Goal: Communication & Community: Ask a question

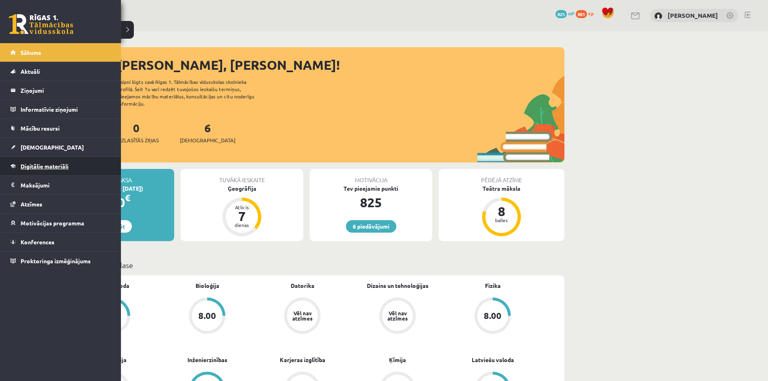
click at [27, 166] on span "Digitālie materiāli" at bounding box center [45, 165] width 48 height 7
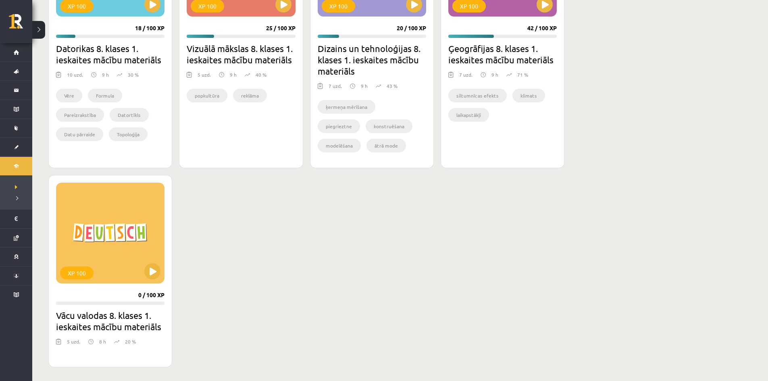
scroll to position [363, 0]
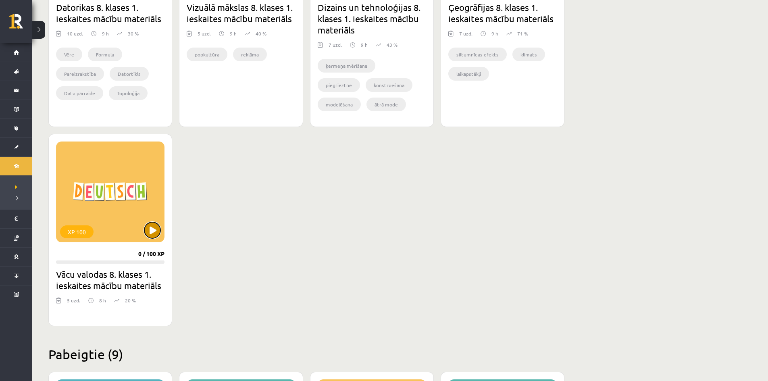
drag, startPoint x: 149, startPoint y: 232, endPoint x: 149, endPoint y: 238, distance: 6.0
click at [150, 232] on button at bounding box center [152, 230] width 16 height 16
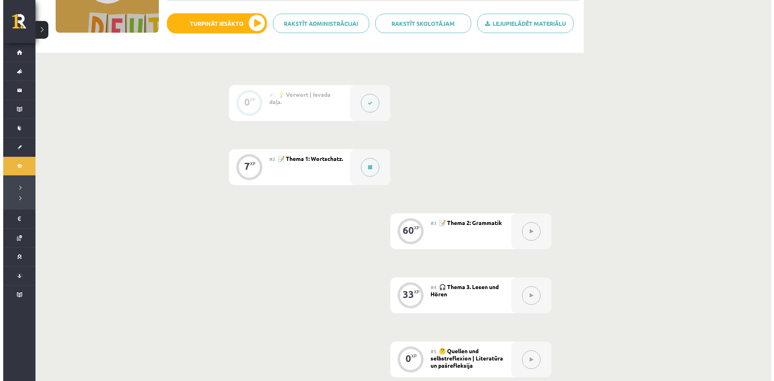
scroll to position [108, 0]
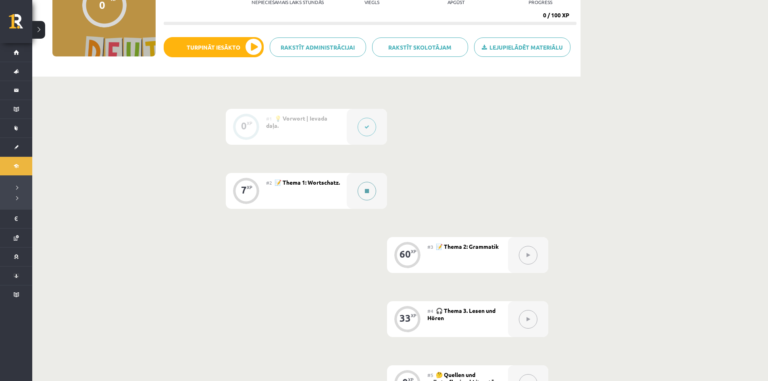
click at [368, 187] on button at bounding box center [366, 191] width 19 height 19
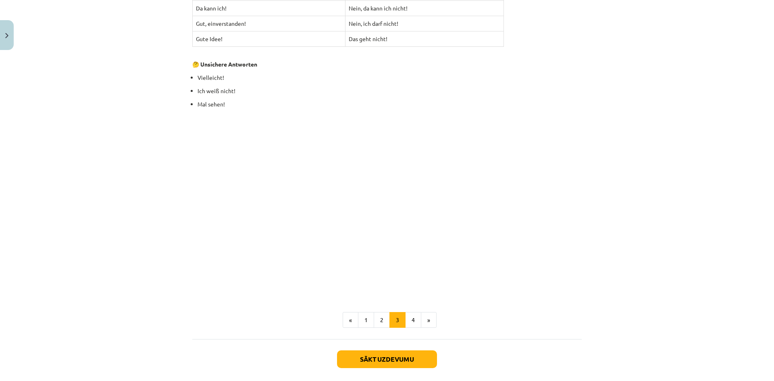
scroll to position [970, 0]
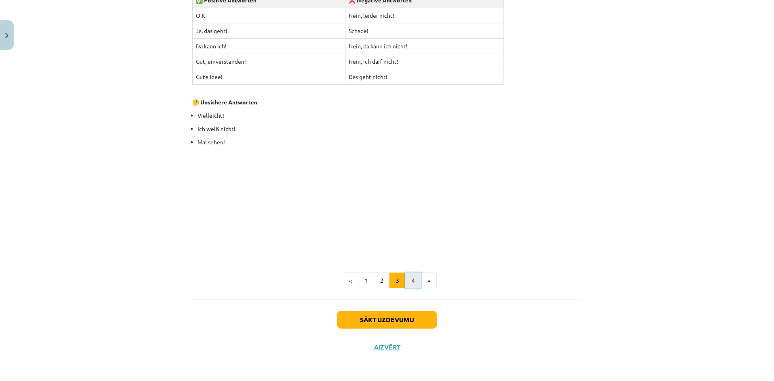
click at [412, 283] on button "4" at bounding box center [413, 280] width 16 height 16
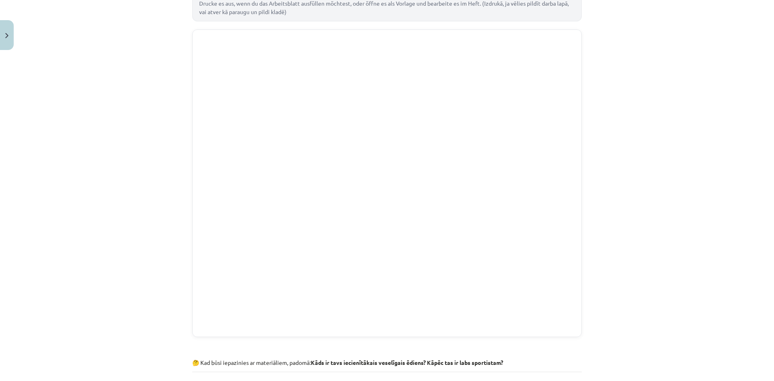
scroll to position [185, 0]
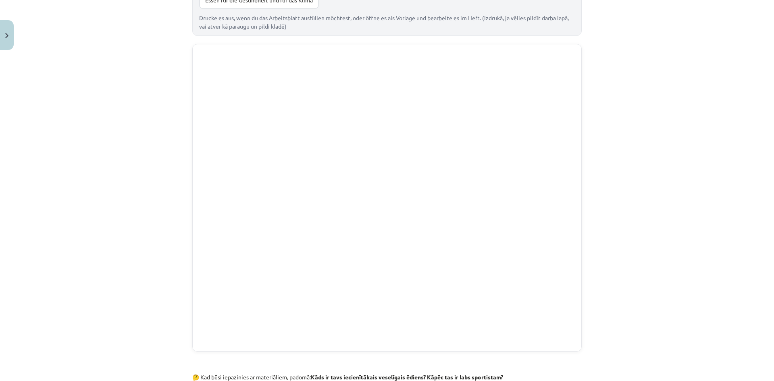
click at [110, 153] on div "Mācību tēma: Vācu valodas 8. klases 1. ieskaites mācību materiāls #2 📝 Thema 1:…" at bounding box center [387, 190] width 774 height 381
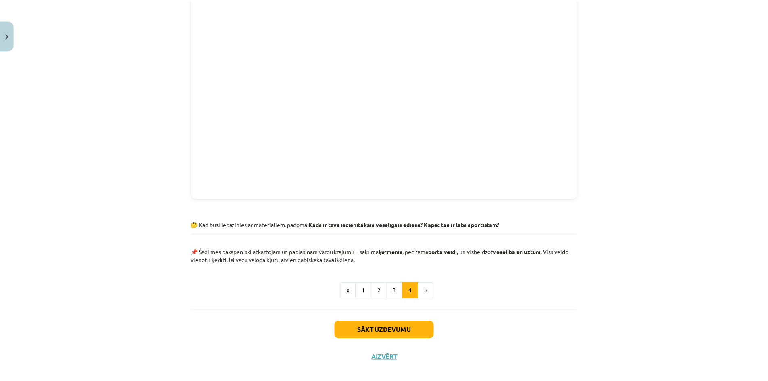
scroll to position [348, 0]
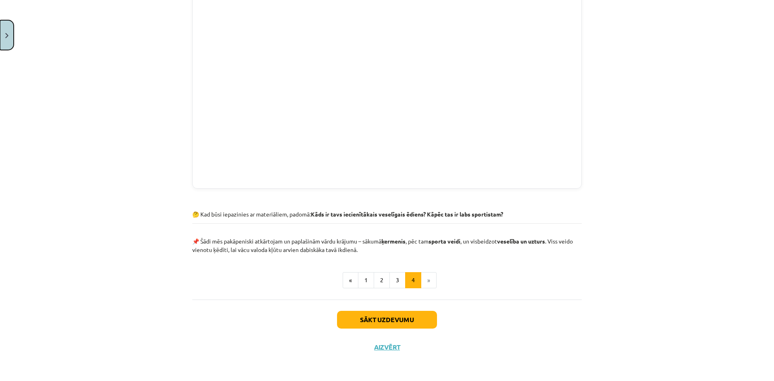
click at [10, 41] on button "Close" at bounding box center [7, 35] width 14 height 30
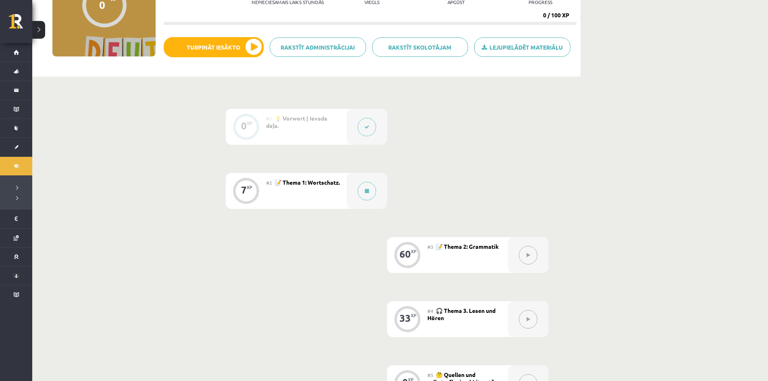
click at [42, 32] on button at bounding box center [38, 30] width 13 height 18
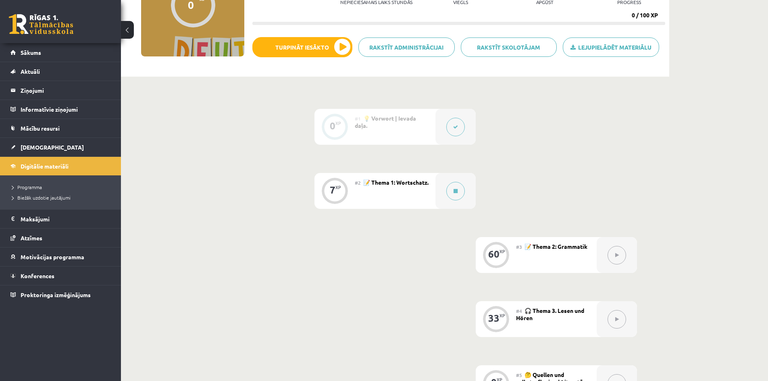
click at [125, 33] on button at bounding box center [127, 30] width 13 height 18
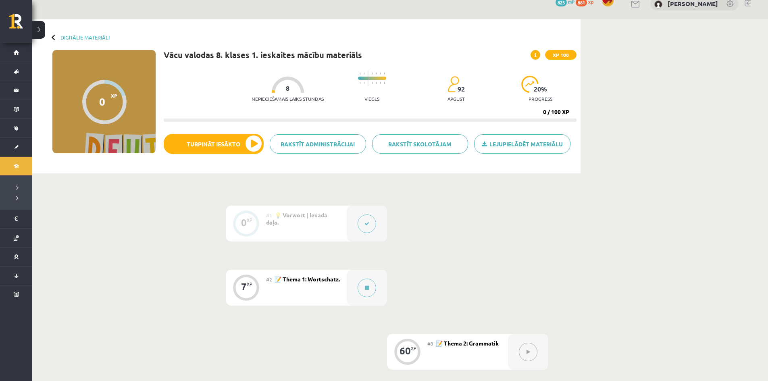
scroll to position [0, 0]
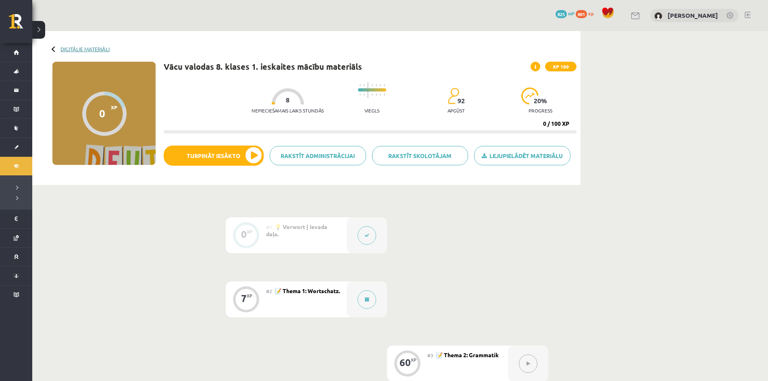
click at [94, 47] on link "Digitālie materiāli" at bounding box center [84, 49] width 49 height 6
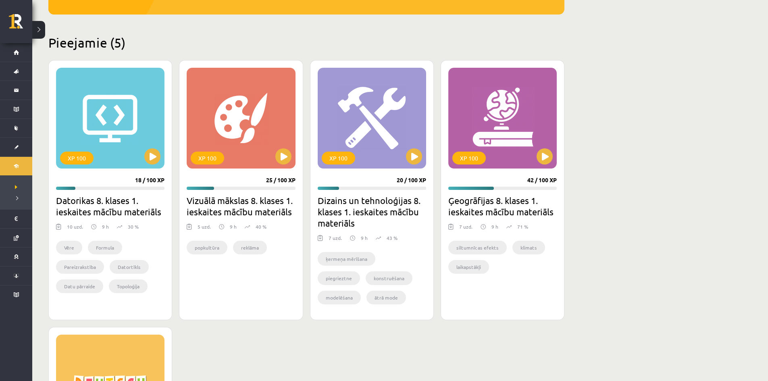
scroll to position [161, 0]
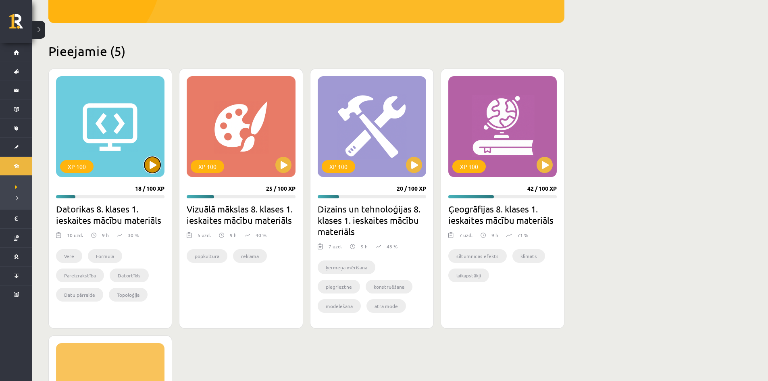
click at [158, 169] on button at bounding box center [152, 165] width 16 height 16
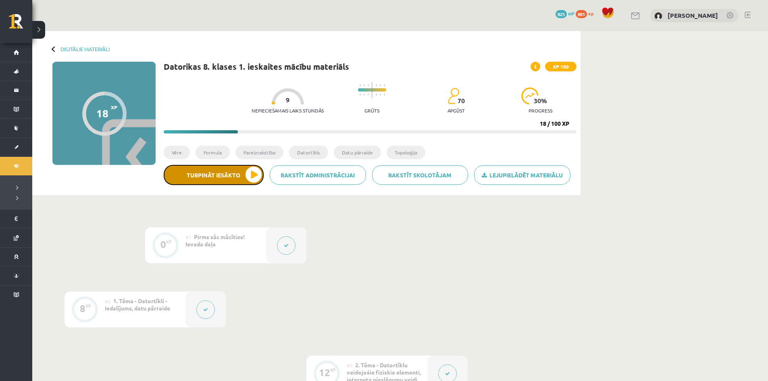
click at [254, 182] on button "Turpināt iesākto" at bounding box center [214, 175] width 100 height 20
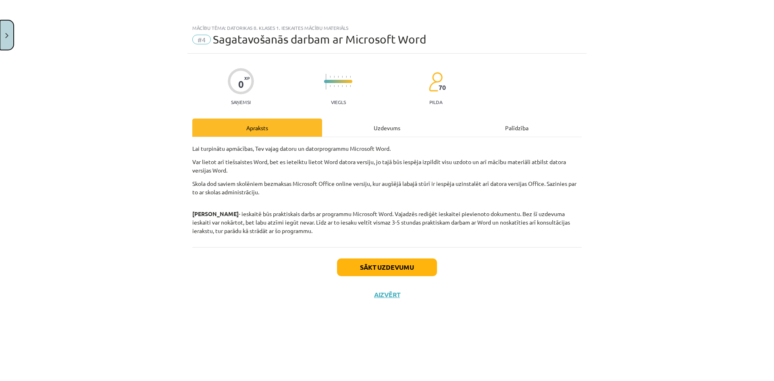
click at [11, 30] on button "Close" at bounding box center [7, 35] width 14 height 30
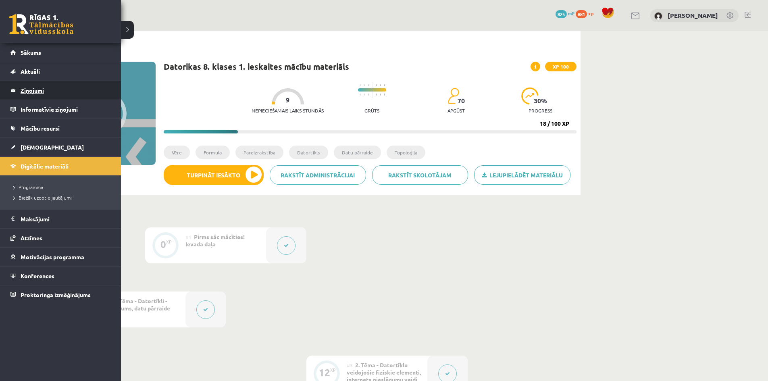
click at [31, 91] on legend "Ziņojumi 0" at bounding box center [66, 90] width 90 height 19
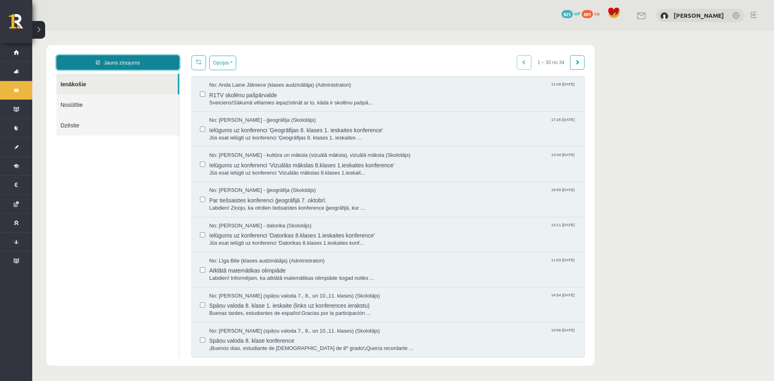
click at [126, 62] on link "Jauns ziņojums" at bounding box center [117, 62] width 123 height 15
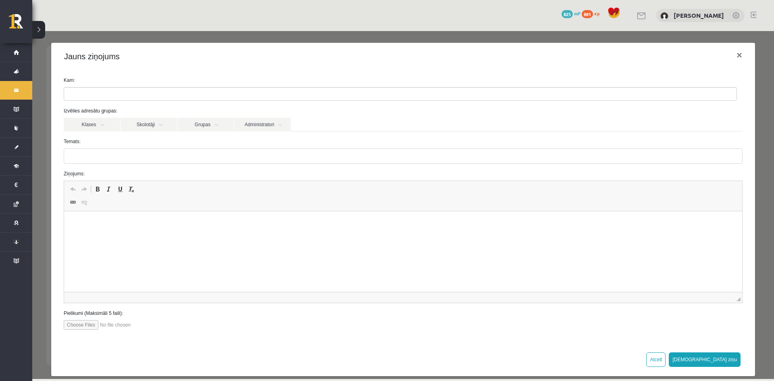
click at [123, 93] on ul at bounding box center [400, 93] width 672 height 13
click at [147, 143] on label "Temats:" at bounding box center [403, 141] width 691 height 7
click at [147, 148] on input "Temats:" at bounding box center [403, 155] width 679 height 15
click at [268, 127] on link "Administratori" at bounding box center [262, 125] width 56 height 14
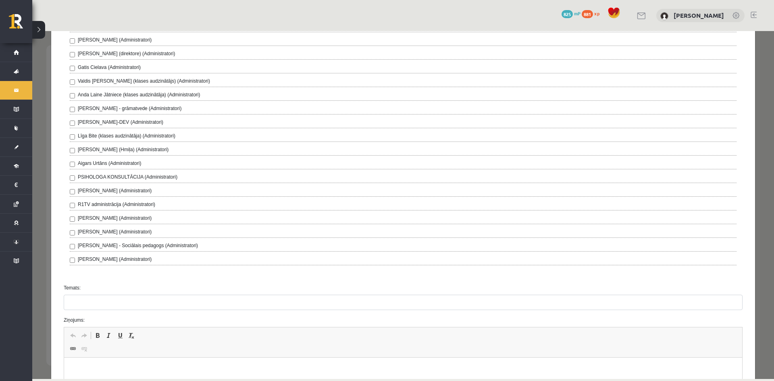
scroll to position [161, 0]
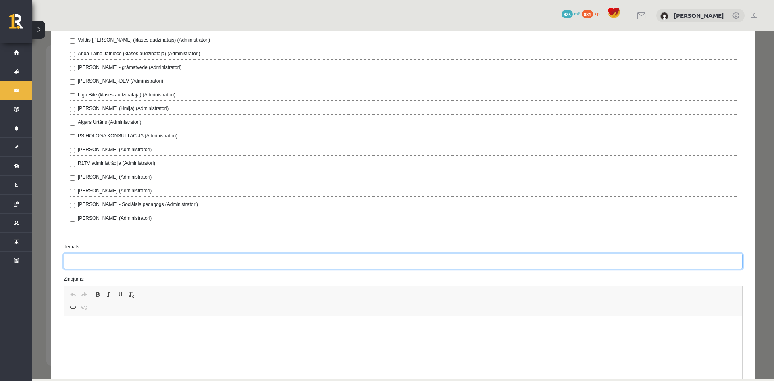
click at [191, 265] on input "Temats:" at bounding box center [403, 260] width 679 height 15
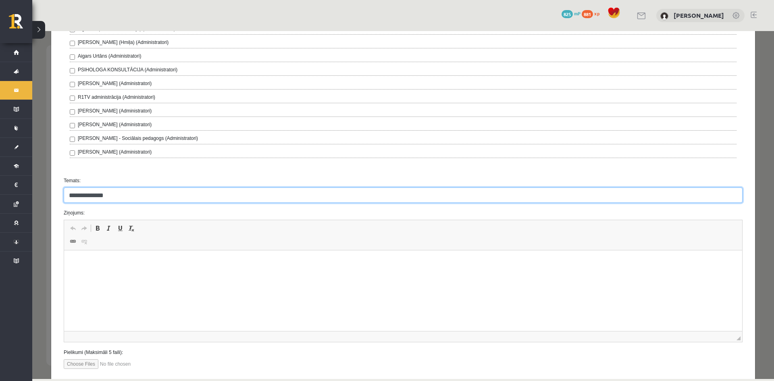
scroll to position [275, 0]
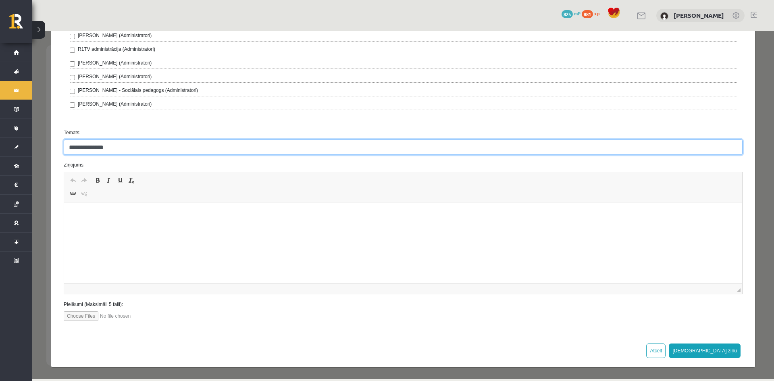
type input "**********"
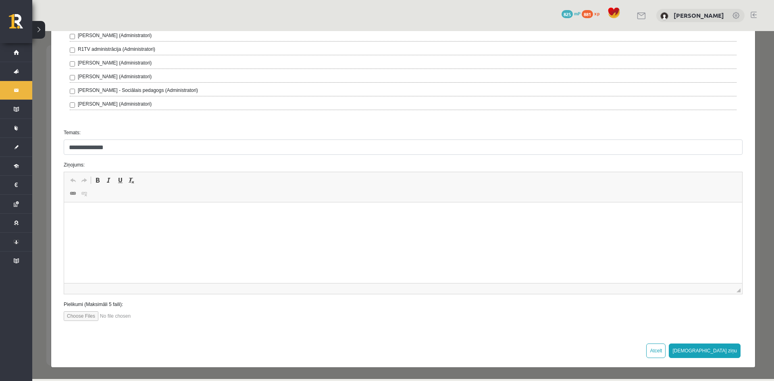
click at [186, 227] on html at bounding box center [403, 214] width 678 height 25
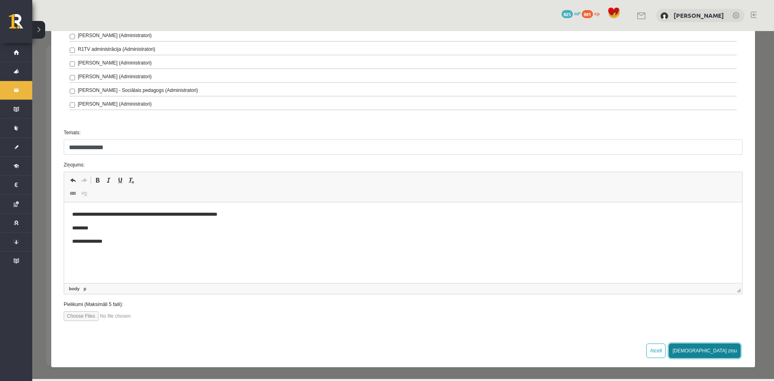
click at [721, 349] on button "Sūtīt ziņu" at bounding box center [705, 350] width 72 height 15
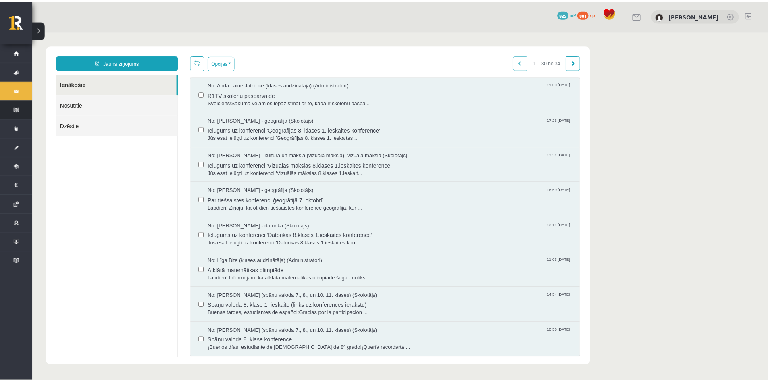
scroll to position [0, 0]
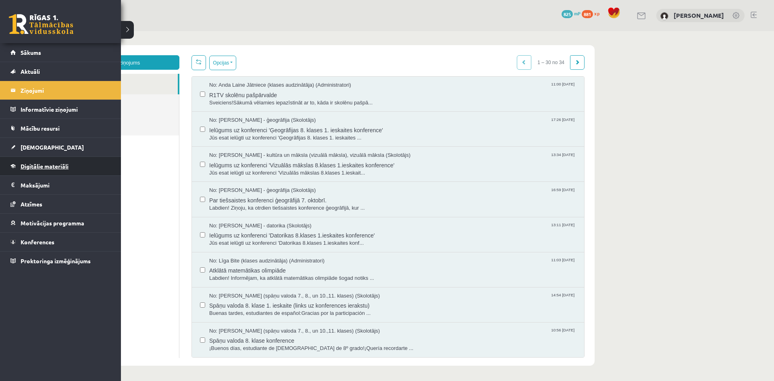
click at [39, 166] on span "Digitālie materiāli" at bounding box center [45, 165] width 48 height 7
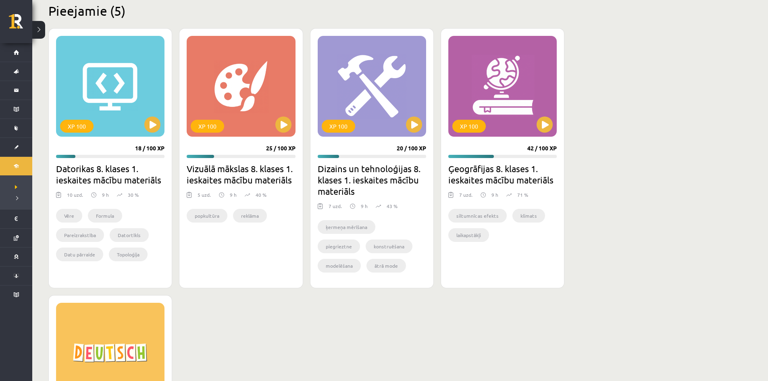
scroll to position [242, 0]
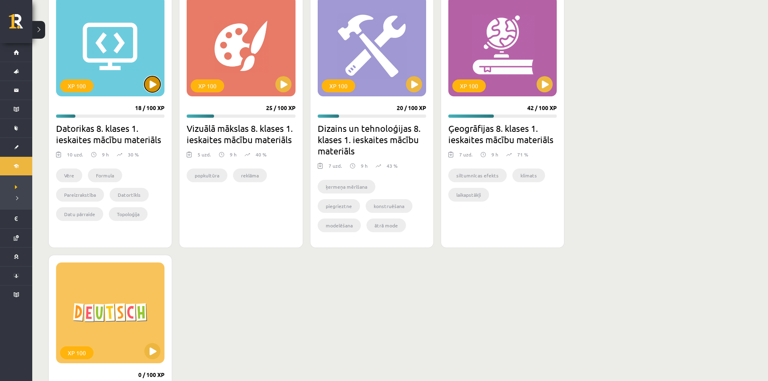
click at [147, 85] on button at bounding box center [152, 84] width 16 height 16
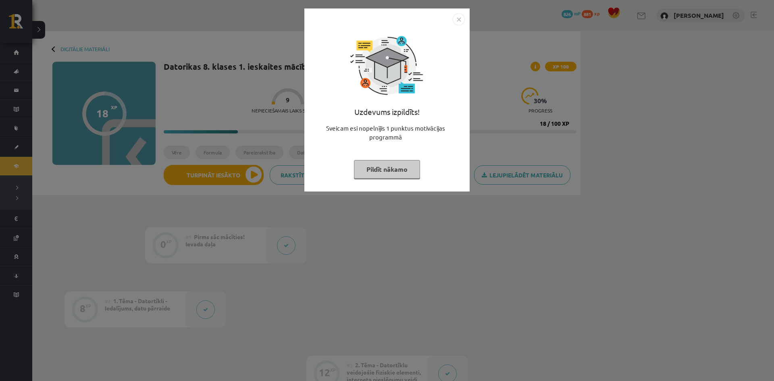
click at [397, 172] on button "Pildīt nākamo" at bounding box center [387, 169] width 66 height 19
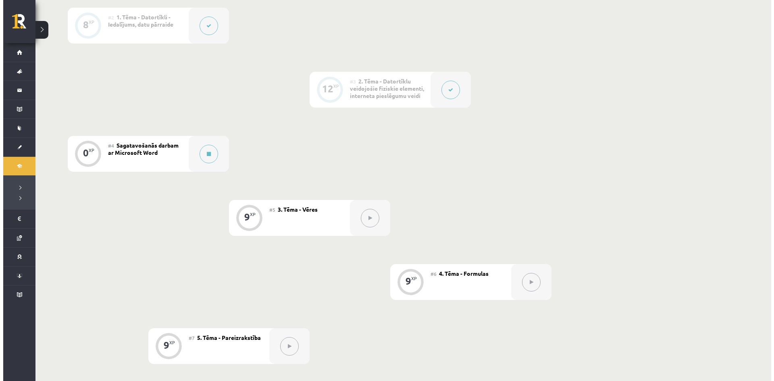
scroll to position [322, 0]
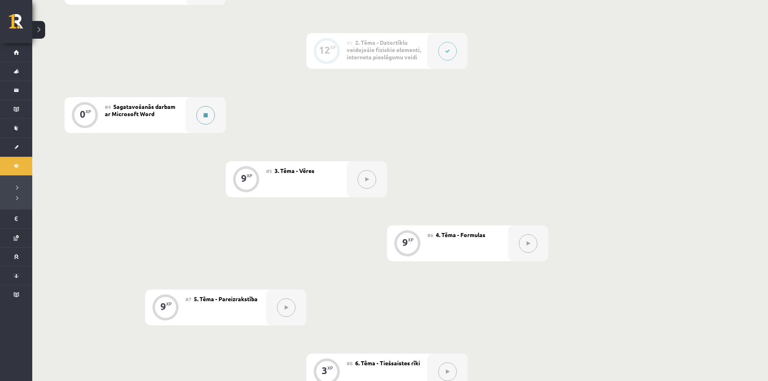
click at [210, 125] on button at bounding box center [205, 115] width 19 height 19
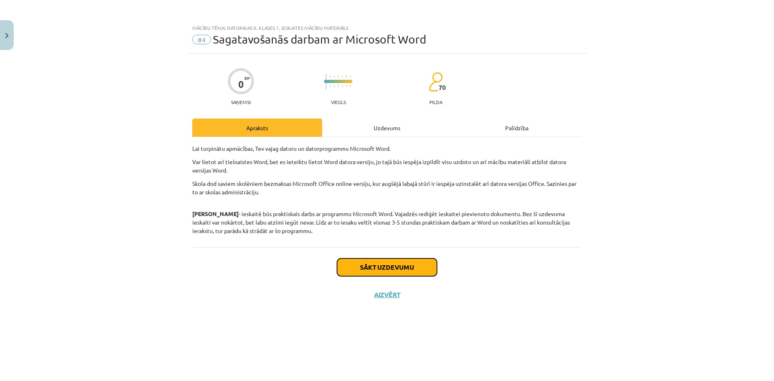
click at [390, 268] on button "Sākt uzdevumu" at bounding box center [387, 267] width 100 height 18
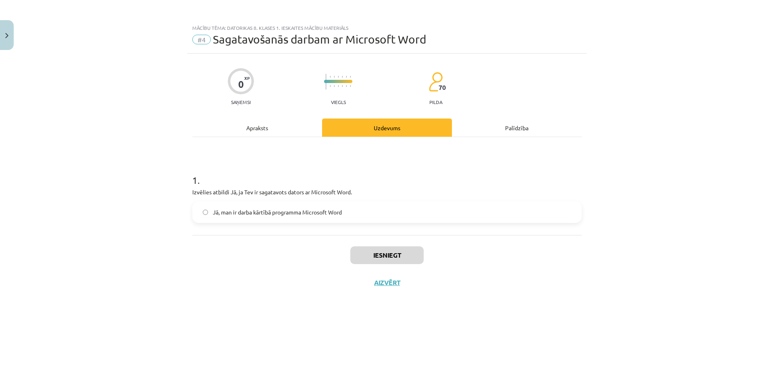
click at [278, 132] on div "Apraksts" at bounding box center [257, 127] width 130 height 18
